Goal: Information Seeking & Learning: Understand process/instructions

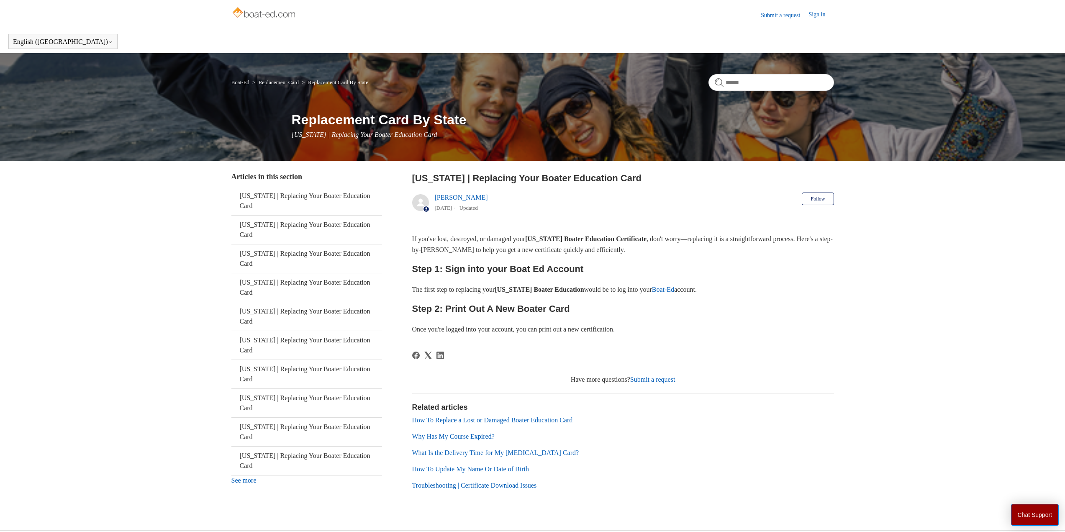
click at [508, 272] on h2 "Step 1: Sign into your Boat Ed Account" at bounding box center [623, 269] width 422 height 15
click at [674, 289] on link "Boat-Ed" at bounding box center [663, 289] width 22 height 7
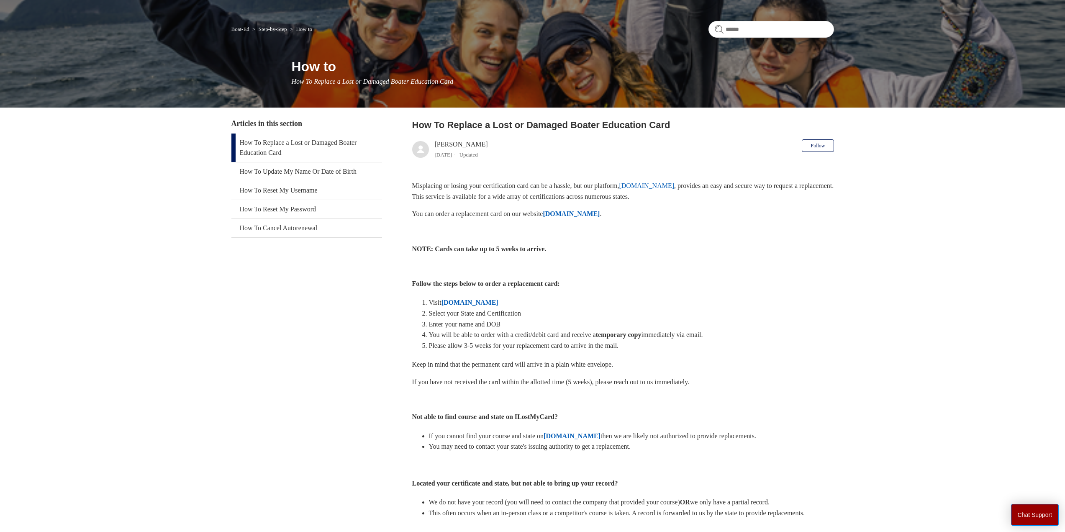
scroll to position [42, 0]
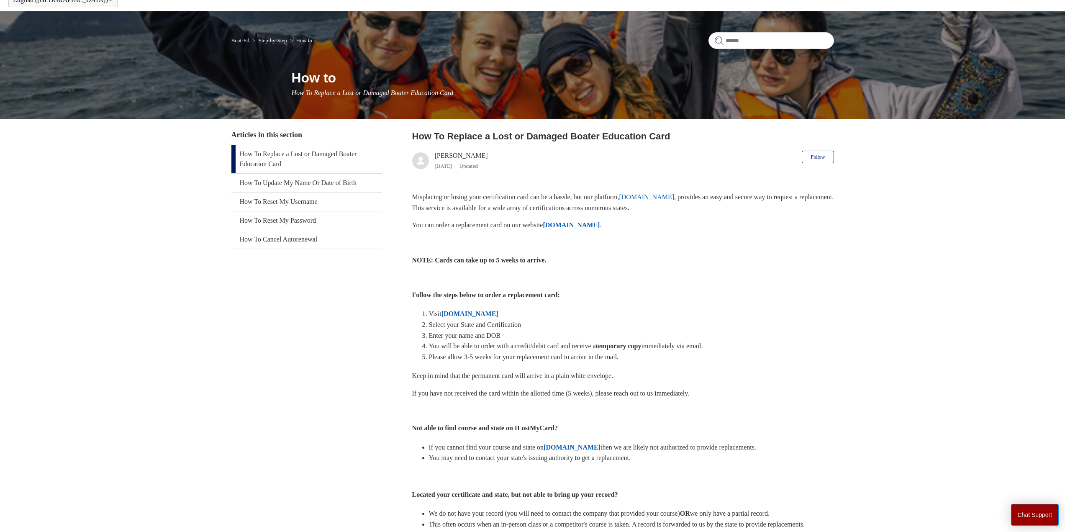
click at [459, 311] on strong "ILostMyCard.com" at bounding box center [469, 313] width 57 height 7
